Goal: Task Accomplishment & Management: Manage account settings

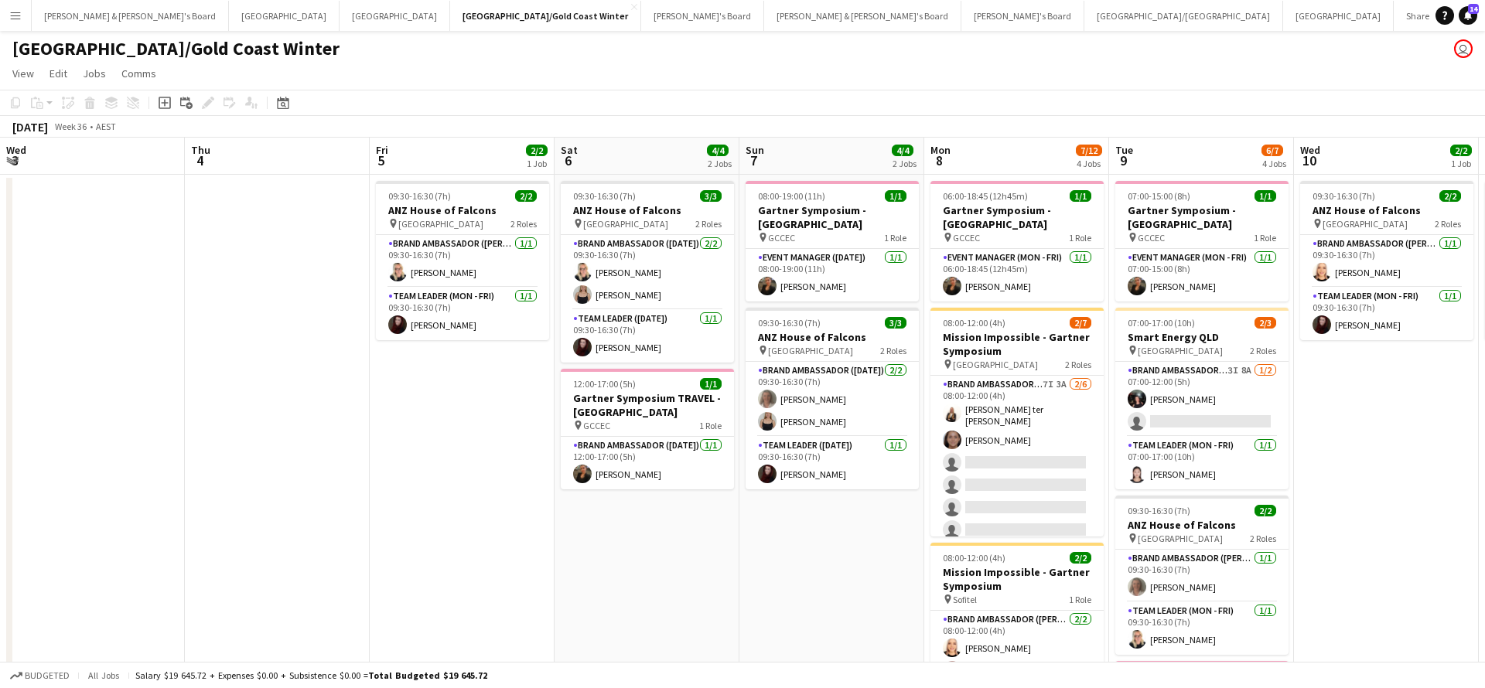
scroll to position [0, 610]
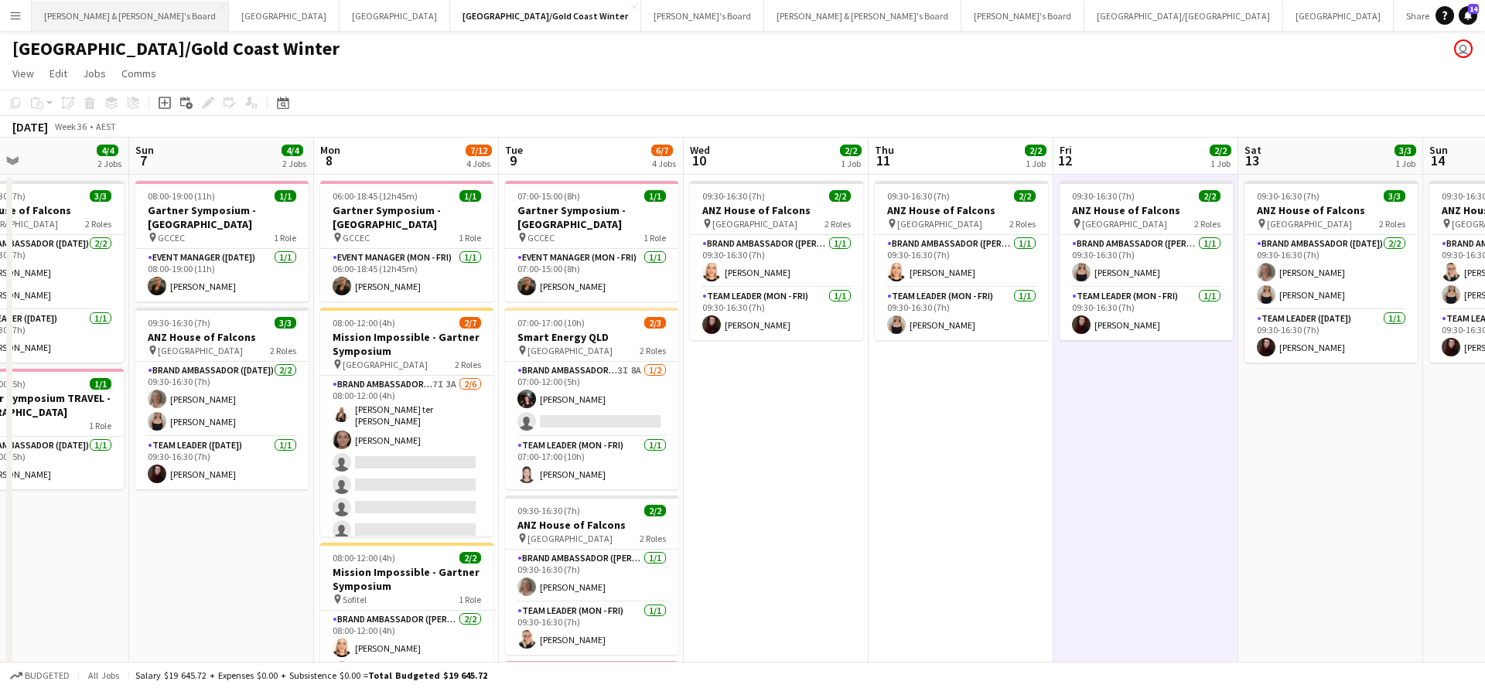
click at [107, 18] on button "[PERSON_NAME] & [PERSON_NAME]'s Board Close" at bounding box center [130, 16] width 197 height 30
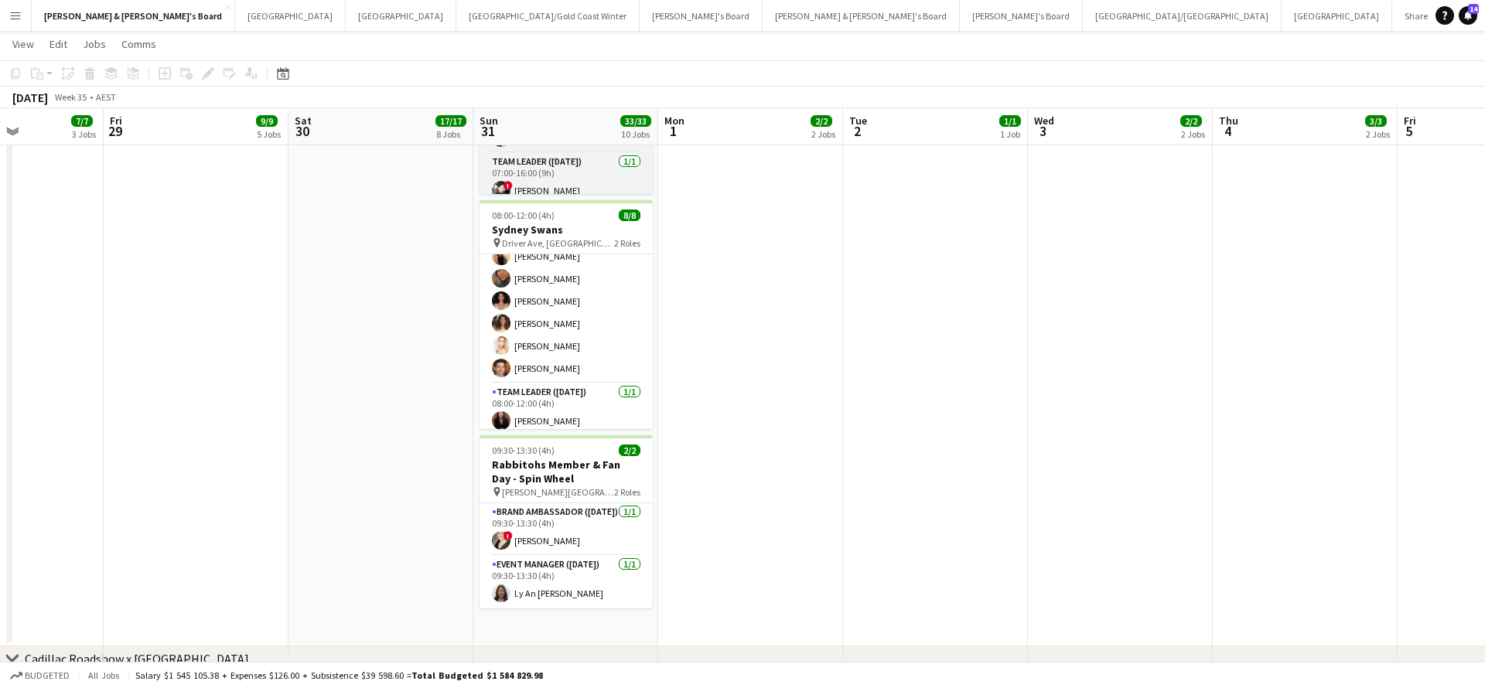
scroll to position [63, 0]
click at [235, 11] on button "Sydney Close" at bounding box center [290, 16] width 111 height 30
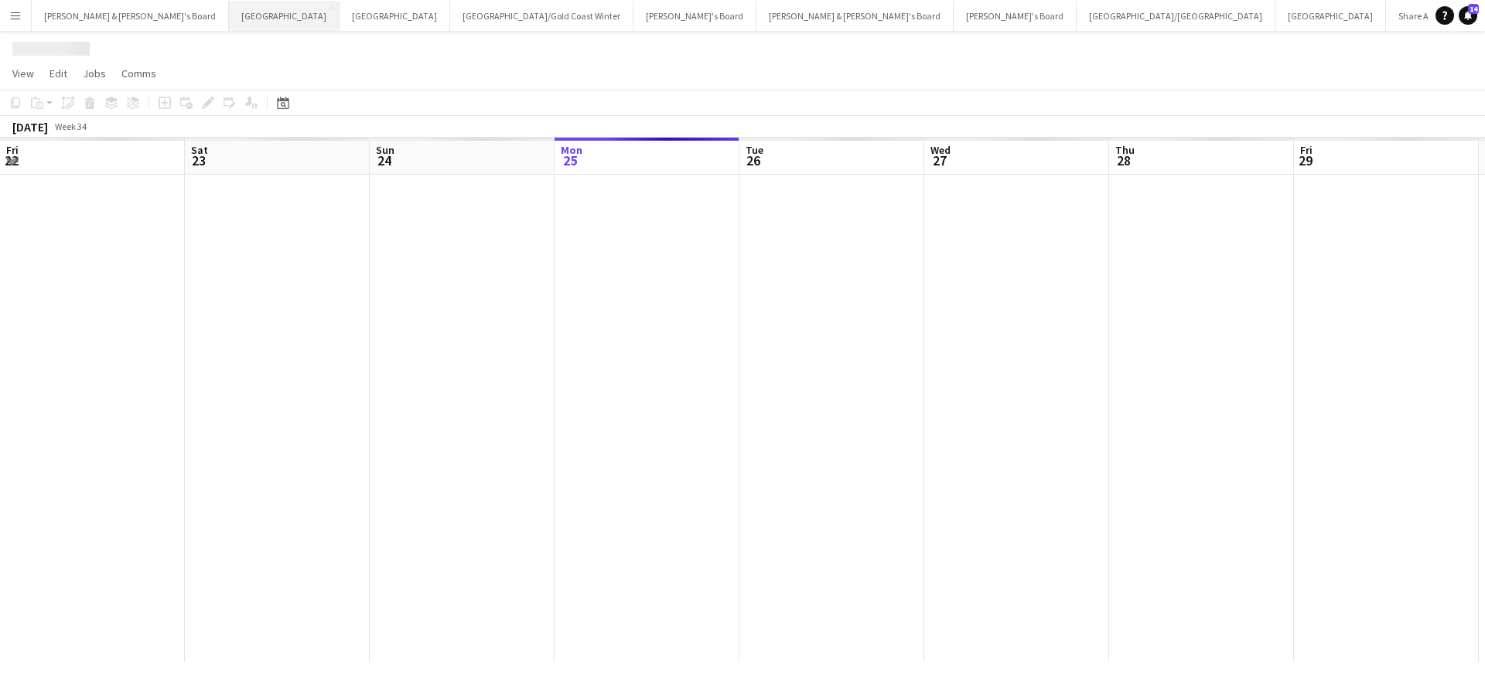
scroll to position [0, 370]
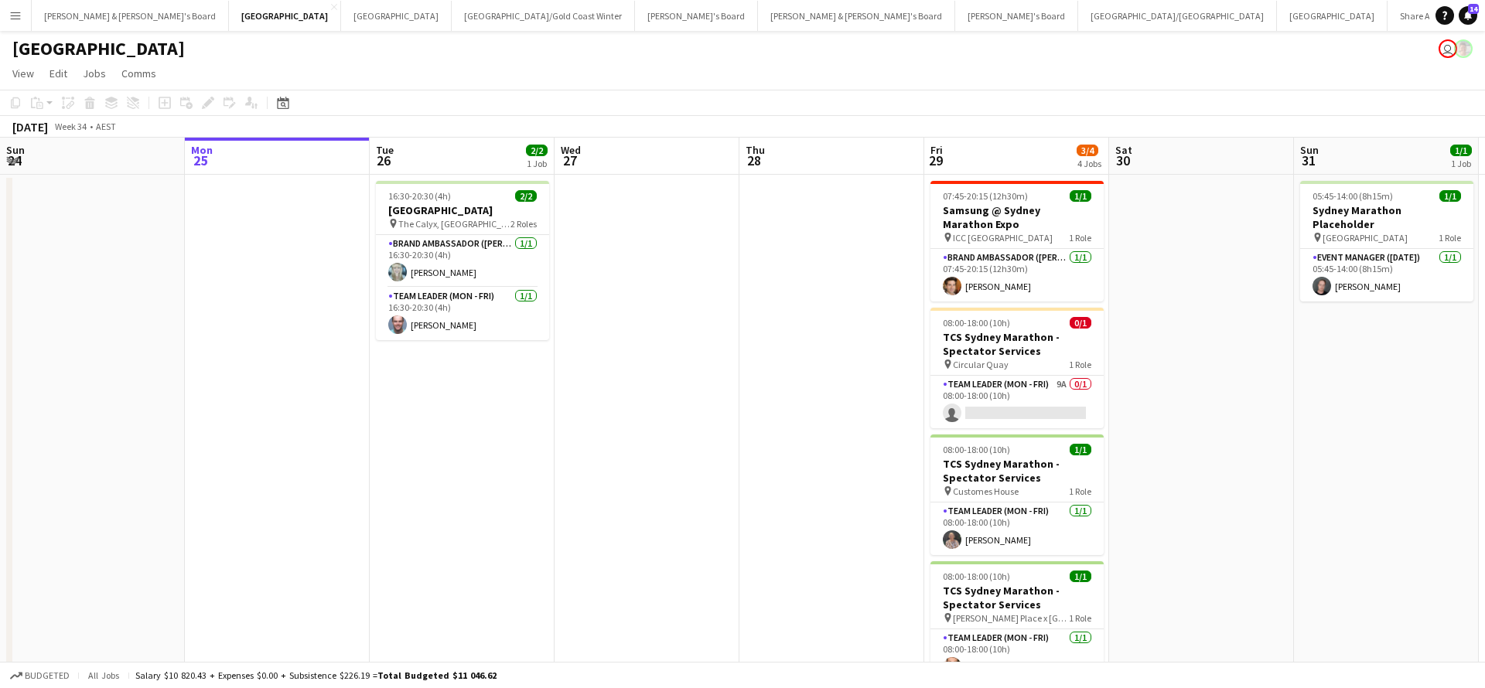
click at [1142, 462] on app-date-cell at bounding box center [1201, 446] width 185 height 543
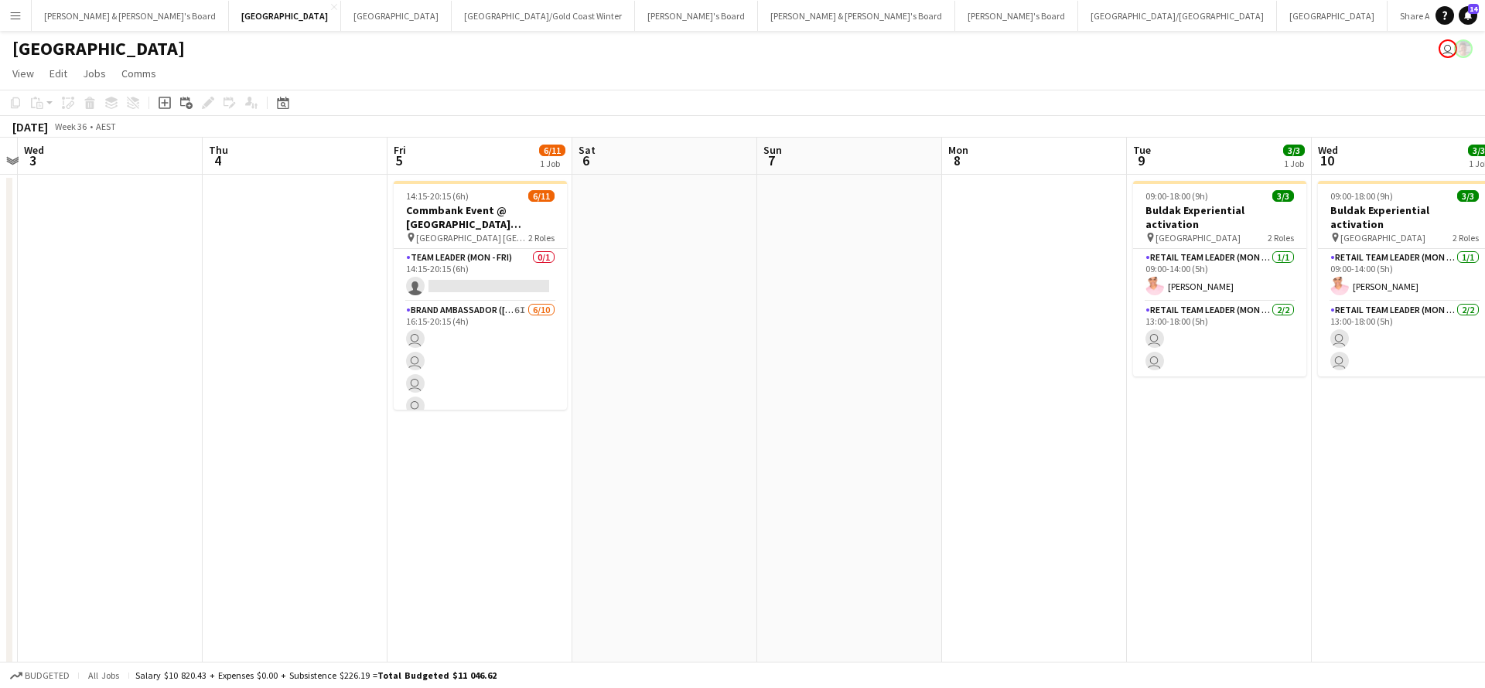
scroll to position [0, 744]
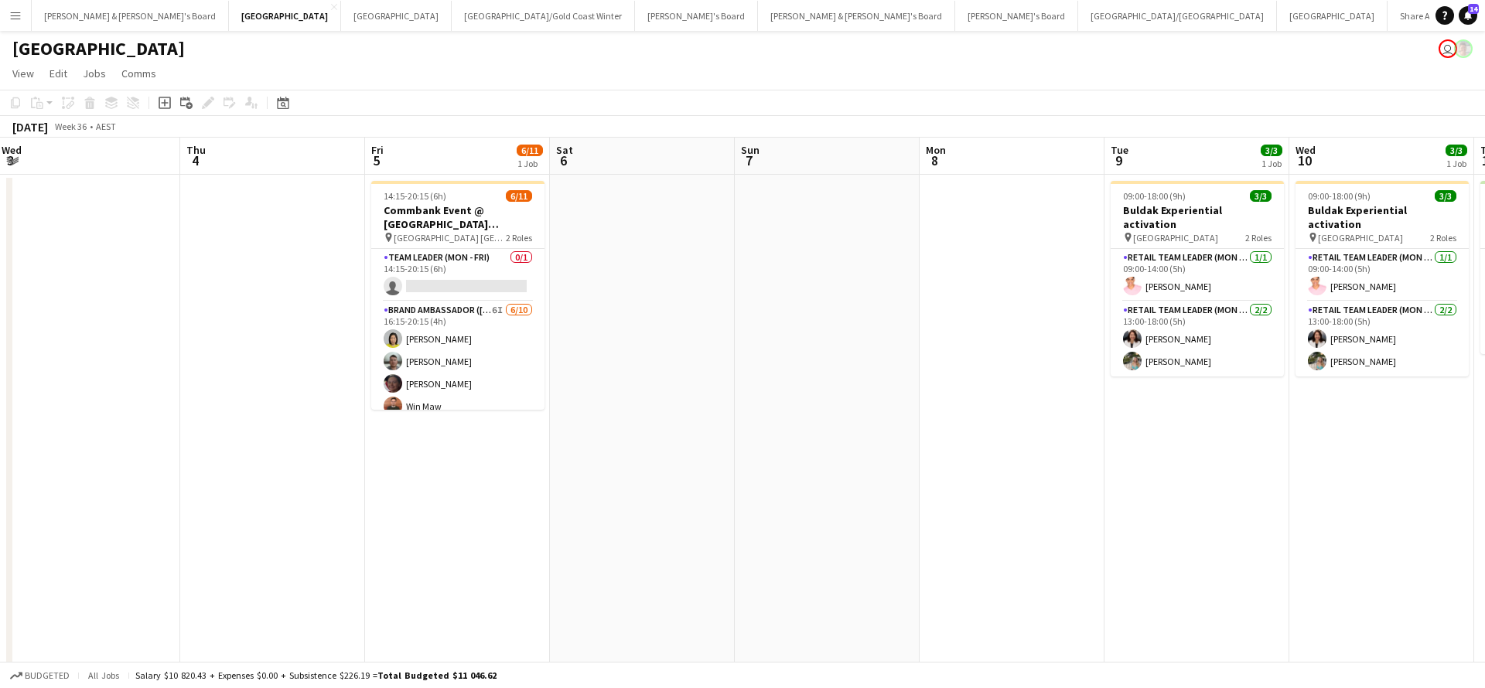
click at [1126, 450] on app-date-cell "09:00-18:00 (9h) 3/3 Buldak Experiential activation pin Bondi Junction Westfiel…" at bounding box center [1196, 446] width 185 height 543
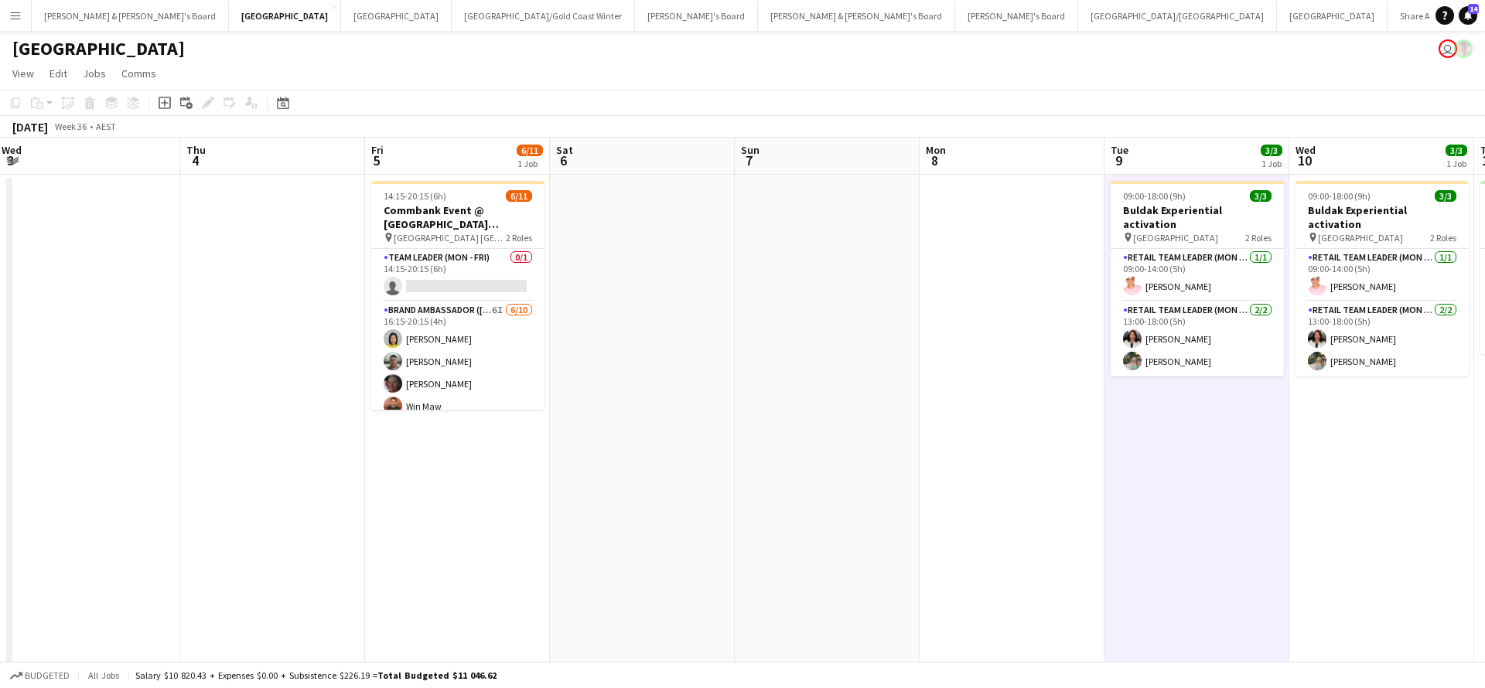
click at [1150, 459] on app-date-cell "09:00-18:00 (9h) 3/3 Buldak Experiential activation pin Bondi Junction Westfiel…" at bounding box center [1196, 446] width 185 height 543
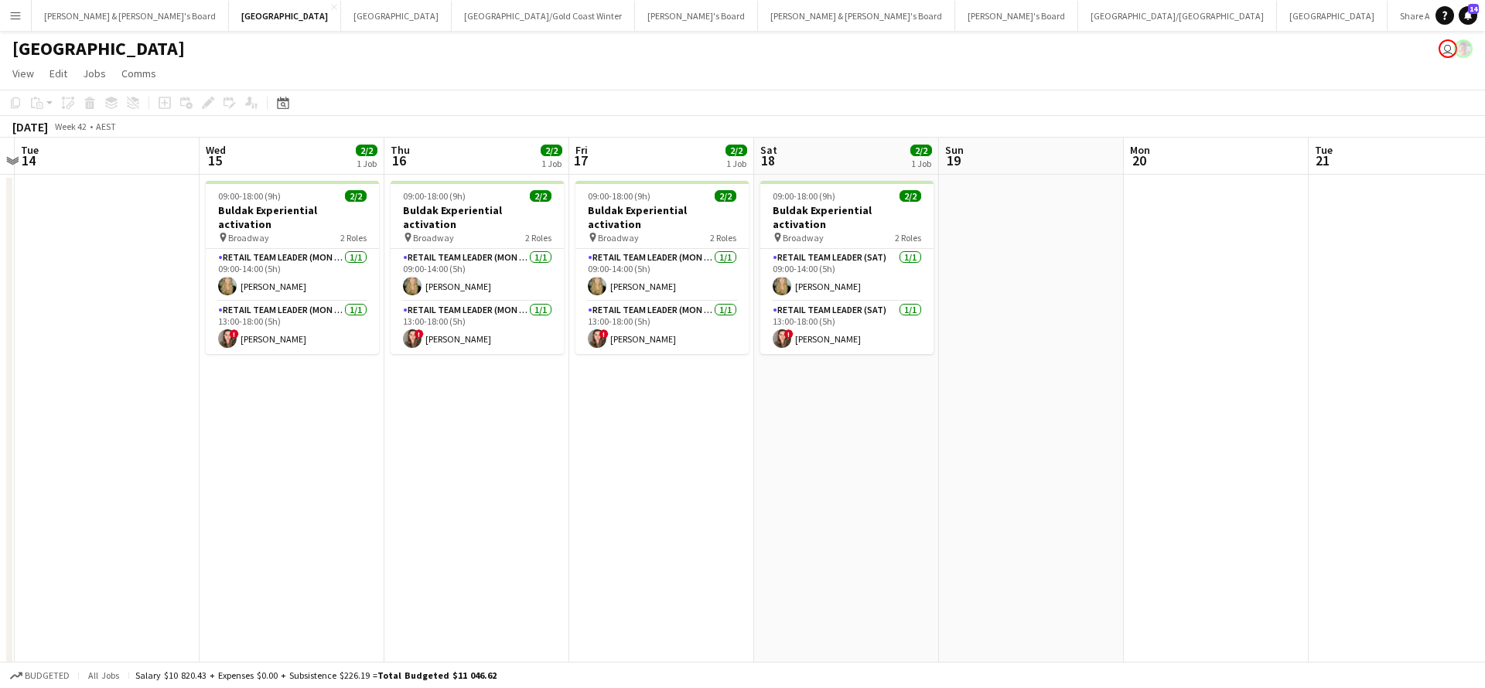
scroll to position [0, 0]
click at [84, 11] on button "[PERSON_NAME] & [PERSON_NAME]'s Board Close" at bounding box center [130, 16] width 197 height 30
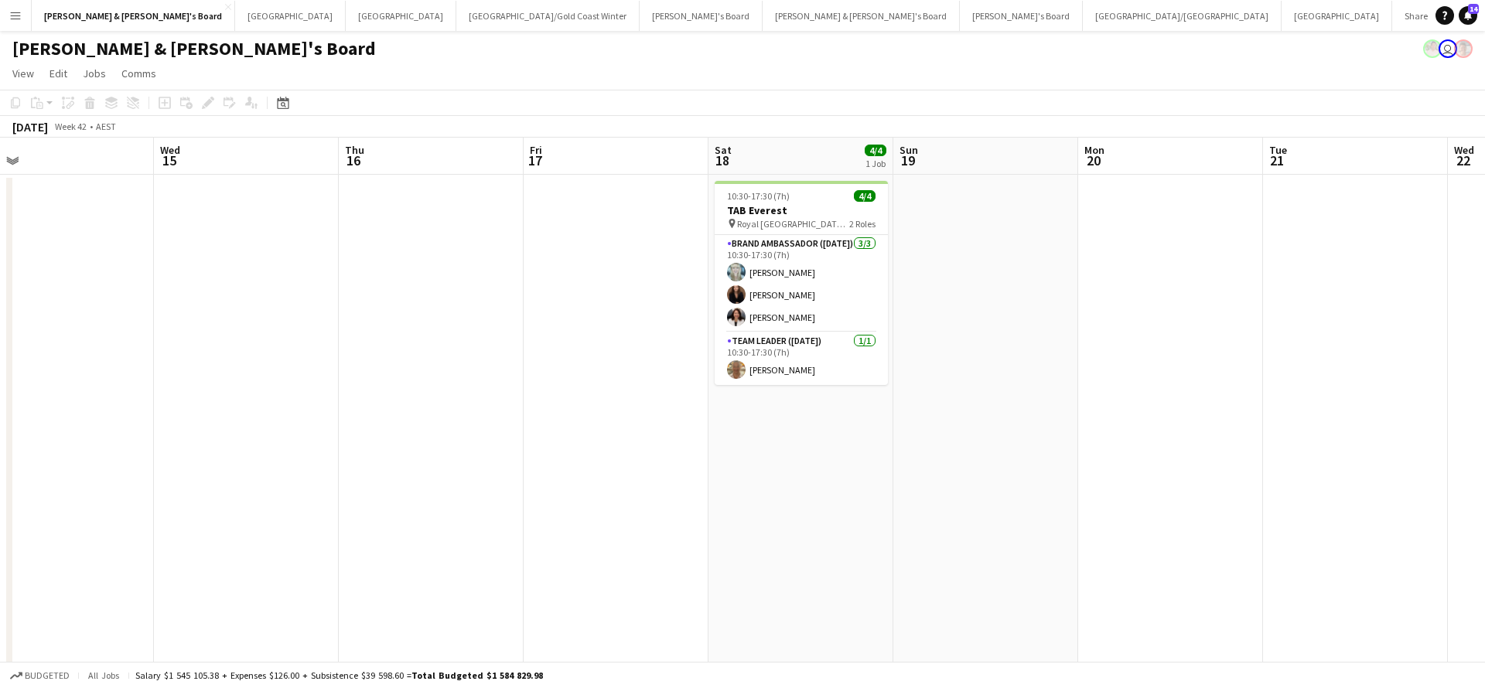
scroll to position [0, 585]
click at [235, 19] on button "Sydney Close" at bounding box center [290, 16] width 111 height 30
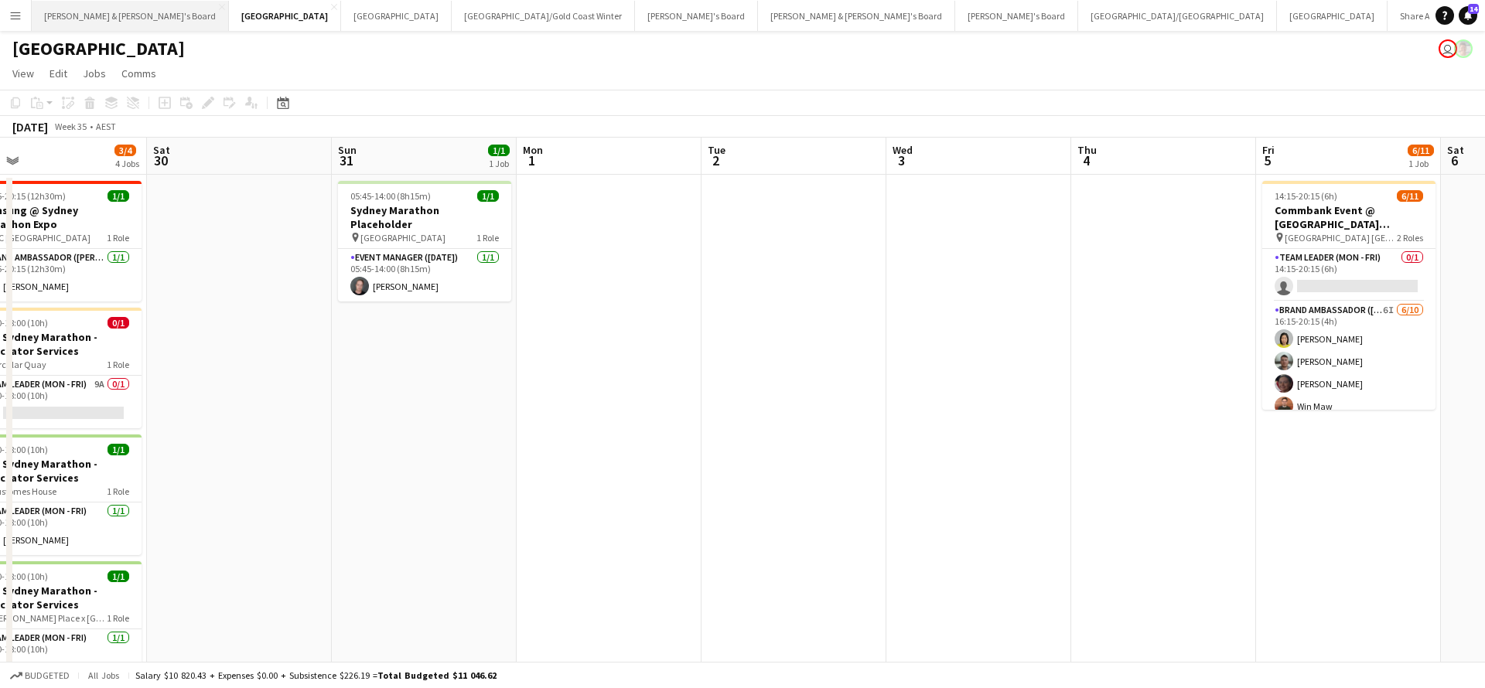
click at [102, 19] on button "[PERSON_NAME] & [PERSON_NAME]'s Board Close" at bounding box center [130, 16] width 197 height 30
